Goal: Navigation & Orientation: Find specific page/section

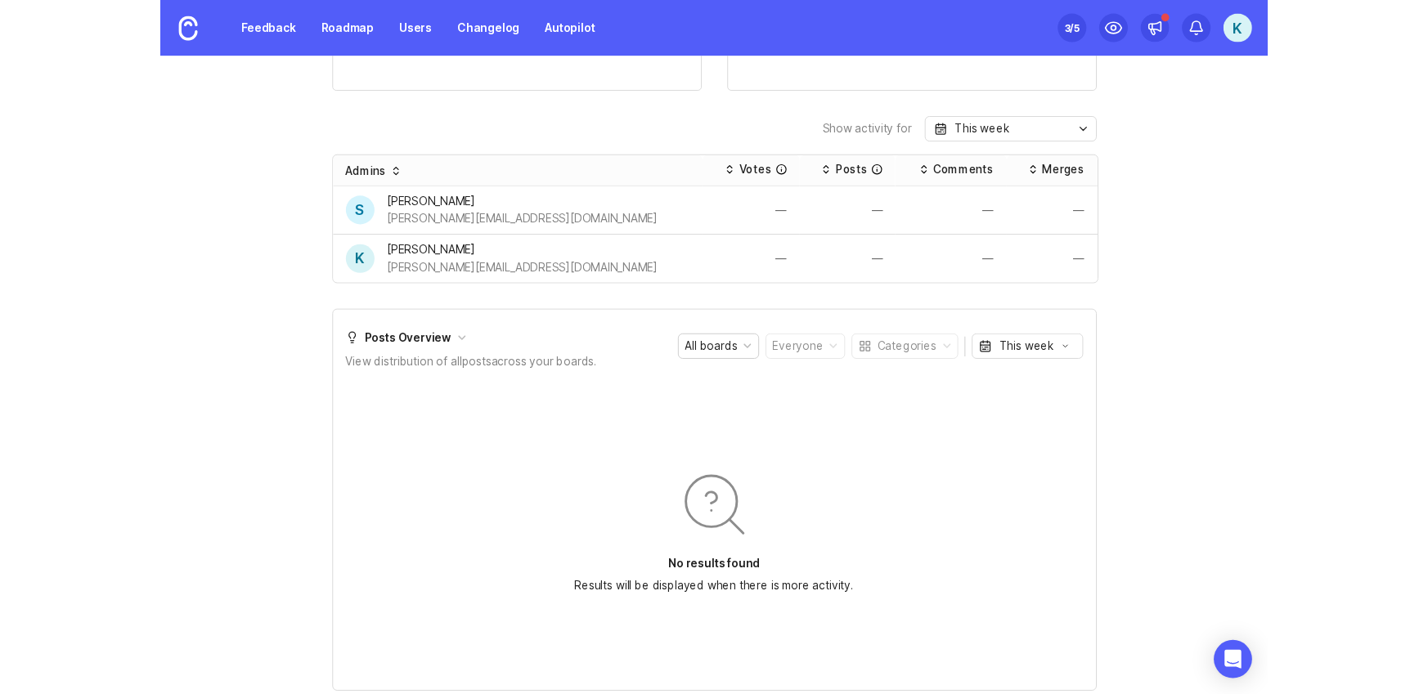
scroll to position [787, 0]
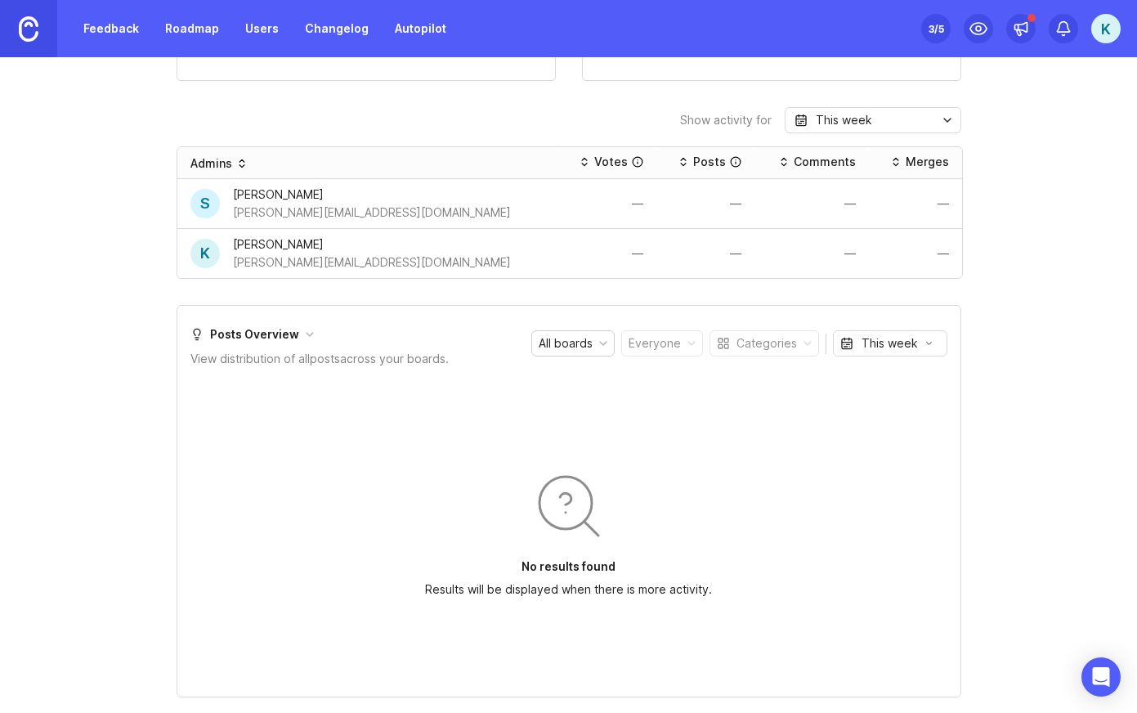
click at [29, 27] on img at bounding box center [29, 28] width 20 height 25
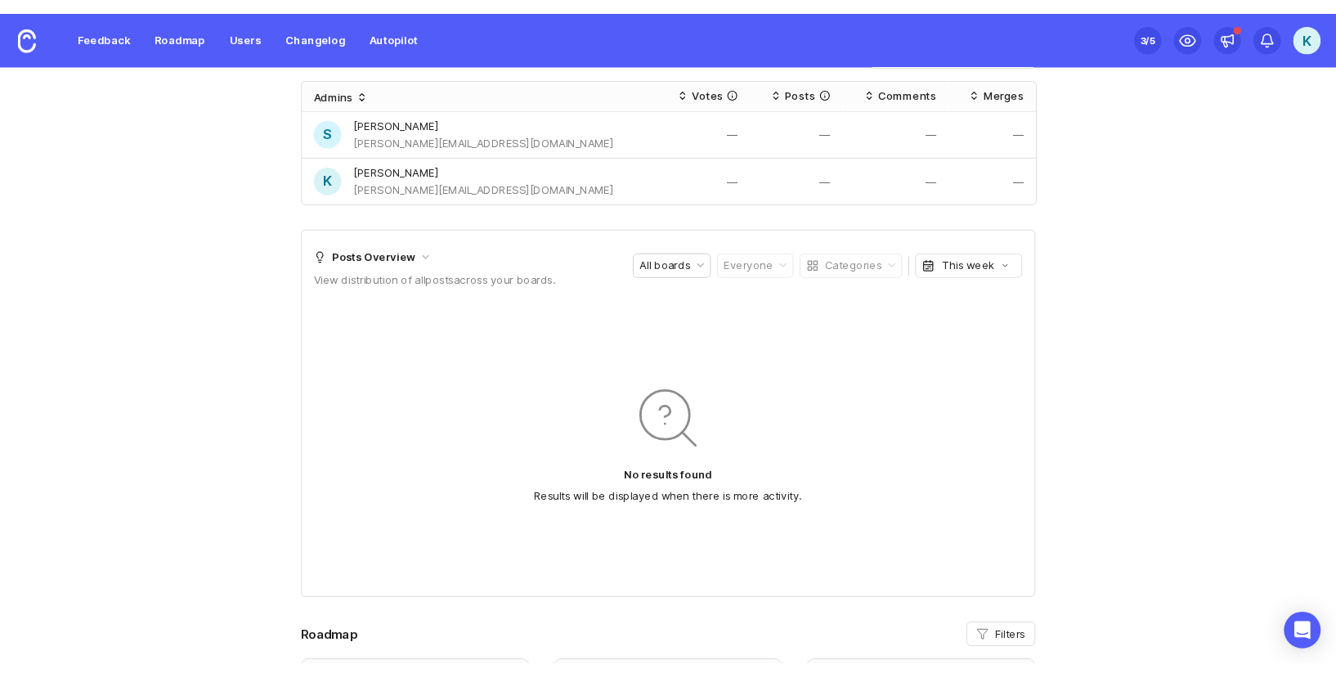
scroll to position [806, 0]
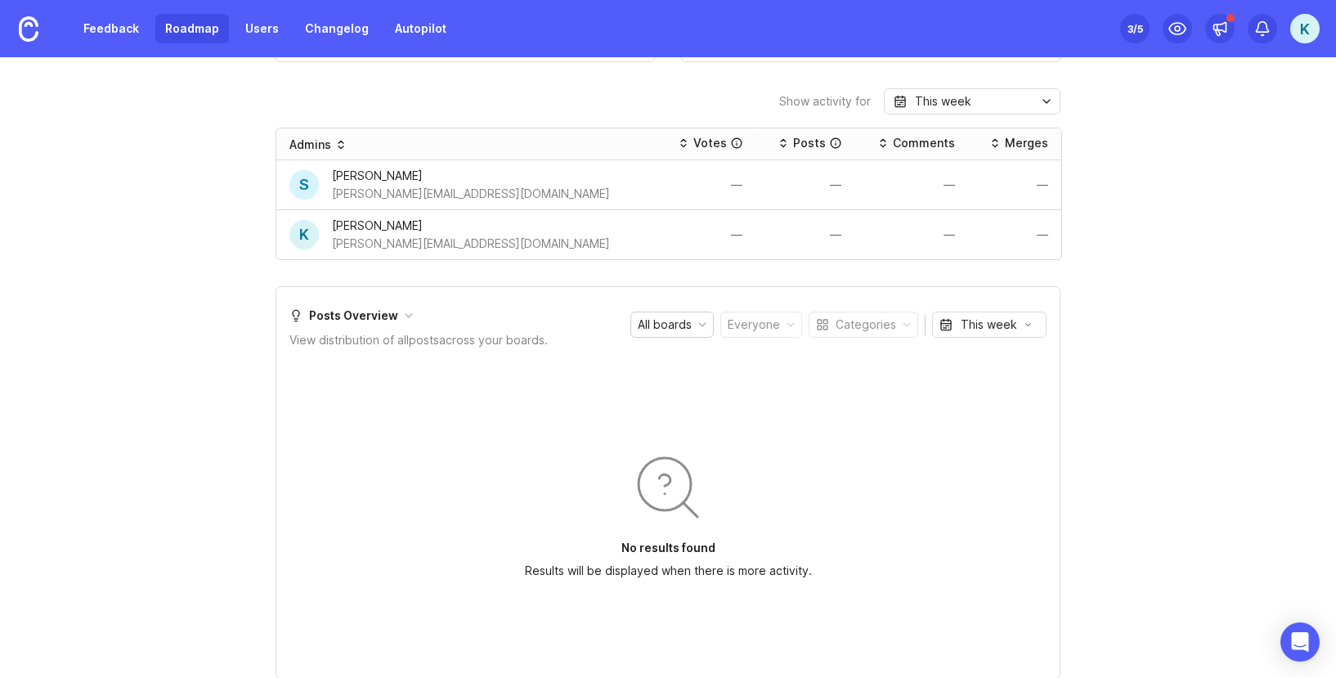
click at [200, 34] on link "Roadmap" at bounding box center [192, 28] width 74 height 29
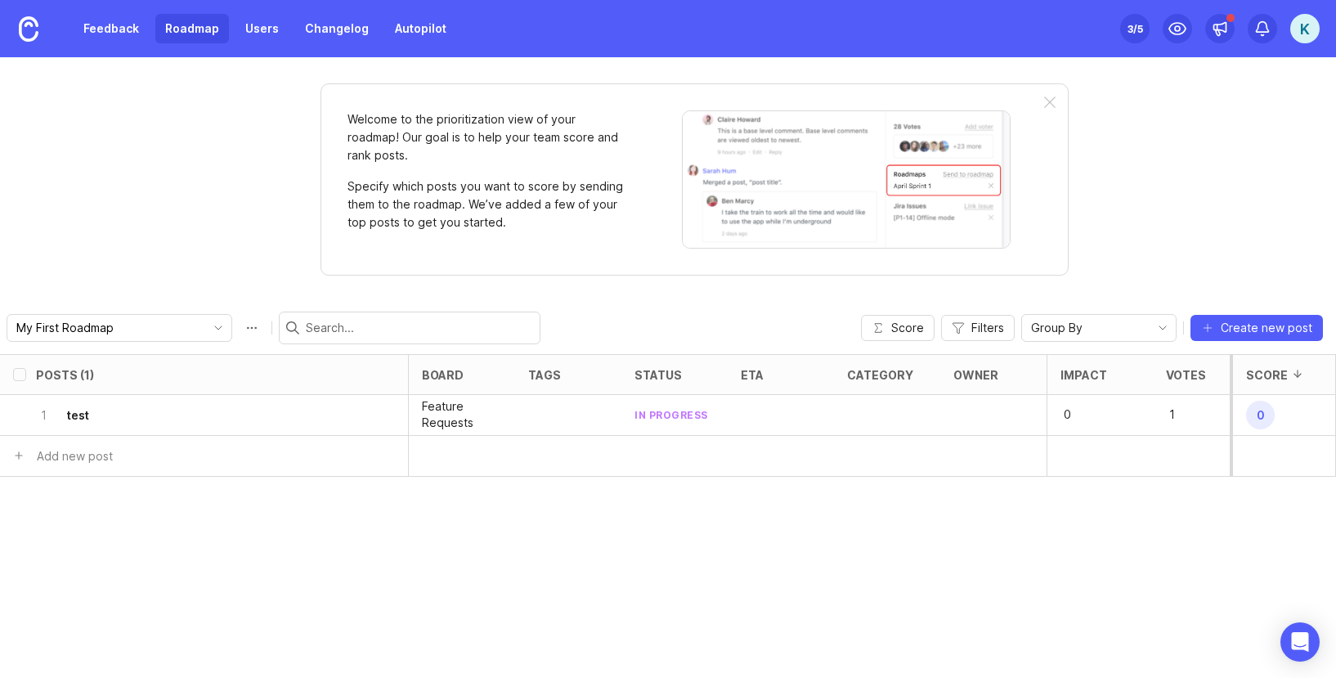
type input "Amego Feature Roadmap"
checkbox input "false"
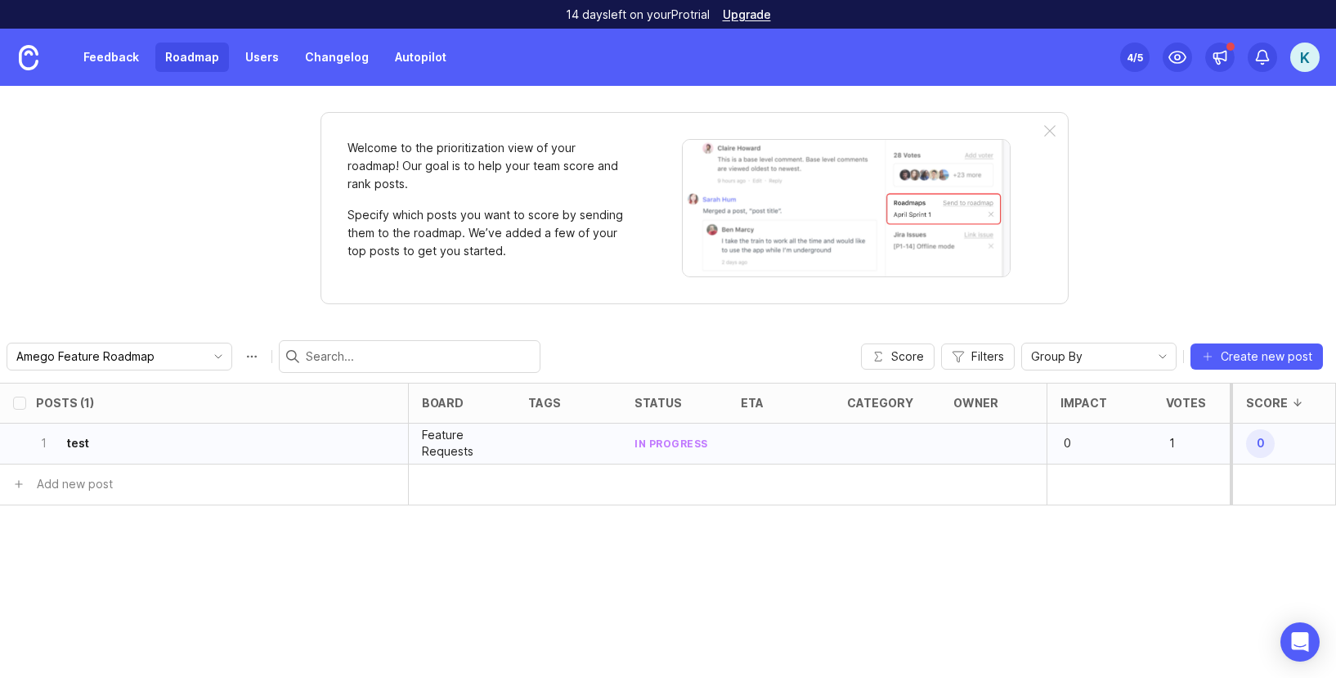
click at [447, 452] on p "Feature Requests" at bounding box center [462, 443] width 80 height 33
click at [77, 441] on h6 "test" at bounding box center [78, 443] width 22 height 16
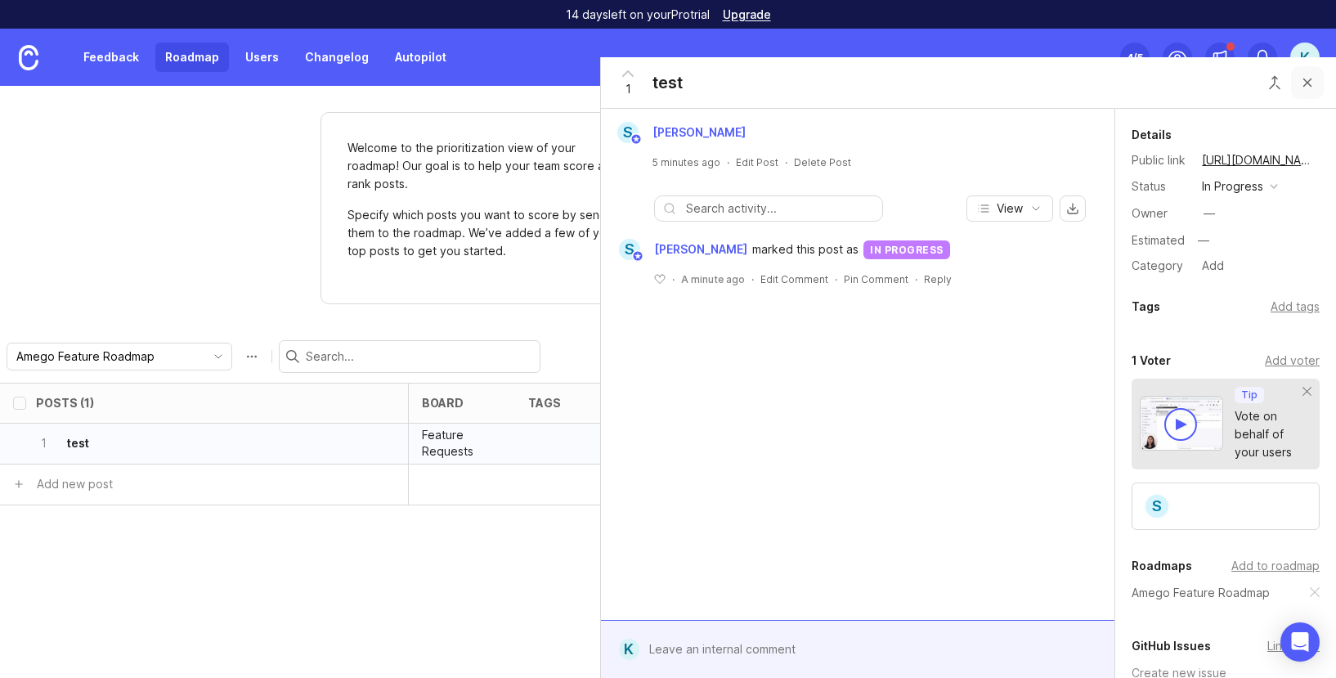
click at [1304, 84] on button "Close button" at bounding box center [1307, 82] width 33 height 33
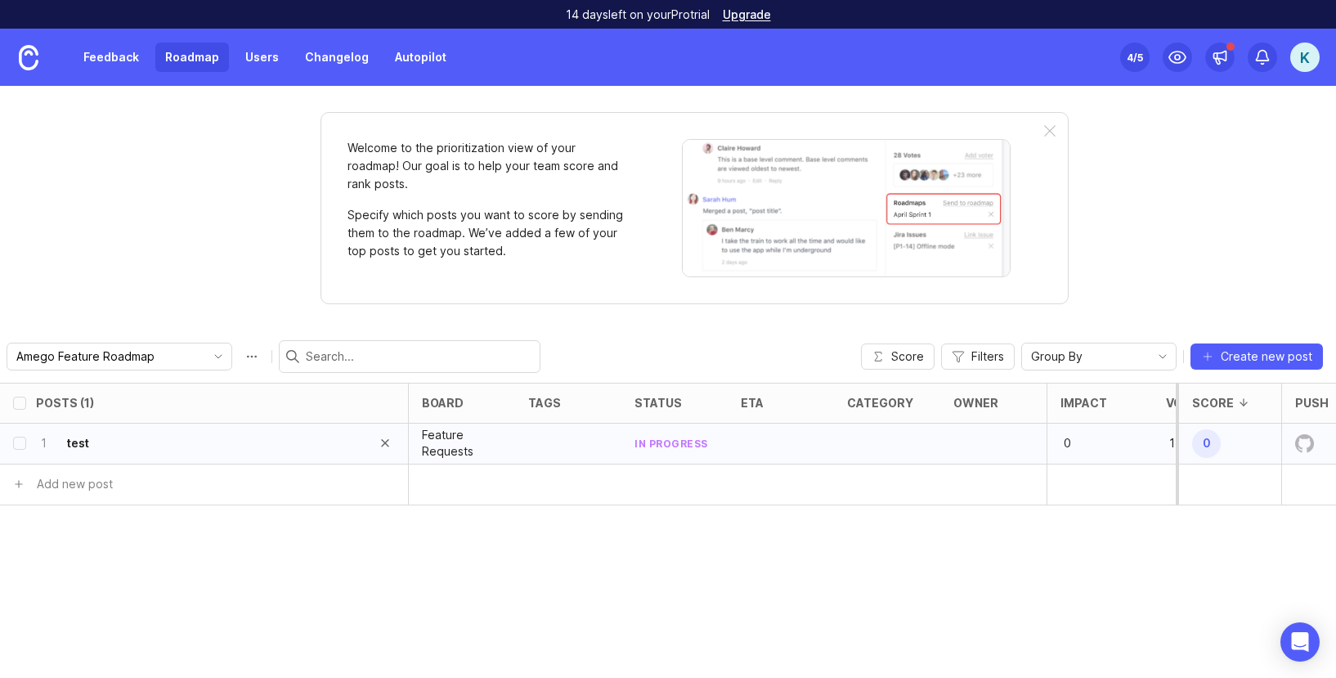
click at [73, 446] on h6 "test" at bounding box center [78, 443] width 22 height 16
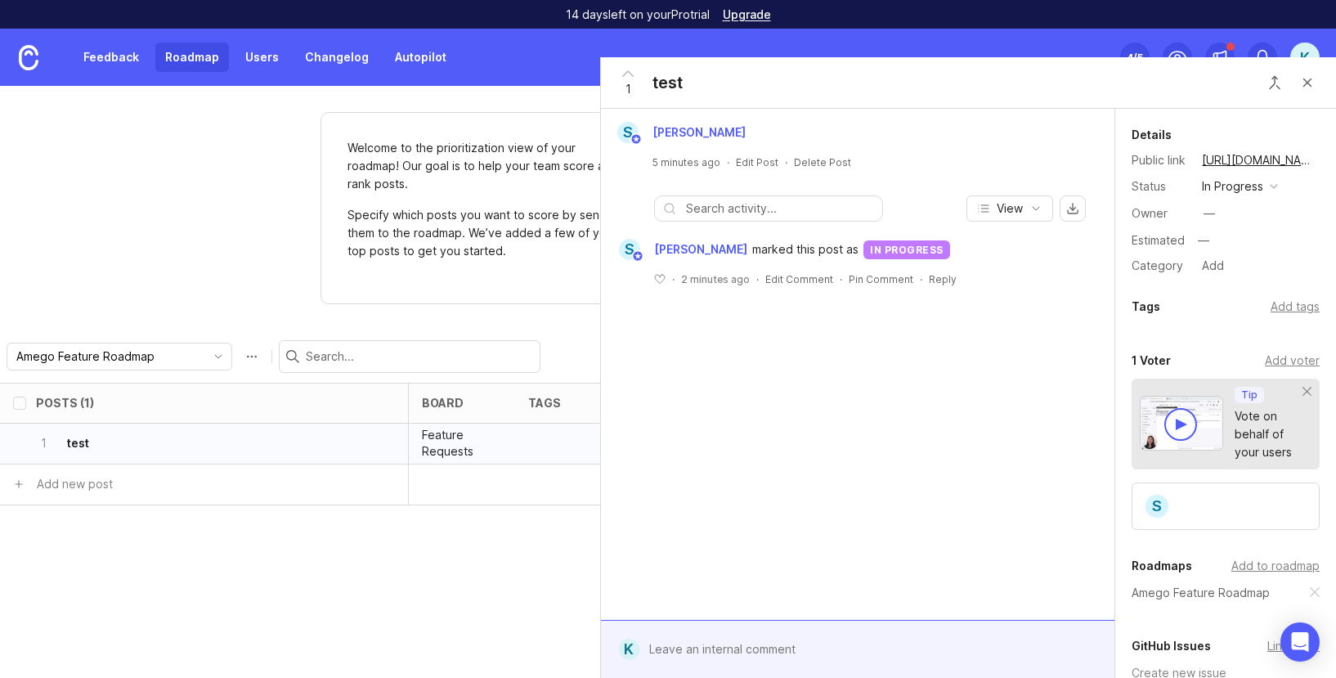
click at [1307, 75] on button "Close button" at bounding box center [1307, 82] width 33 height 33
